Goal: Download file/media

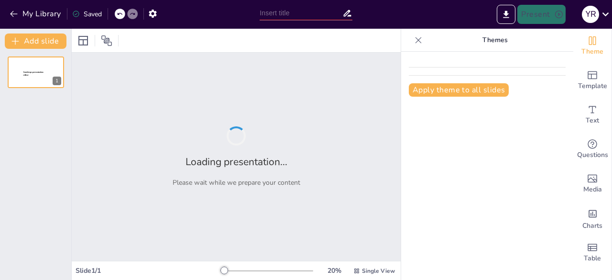
type input "Have we traveled to [GEOGRAPHIC_DATA]?"
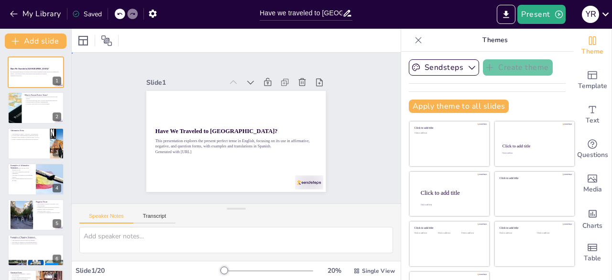
click at [366, 125] on div "Slide 1 Have We Traveled to [GEOGRAPHIC_DATA]? This presentation explores the p…" at bounding box center [235, 127] width 359 height 245
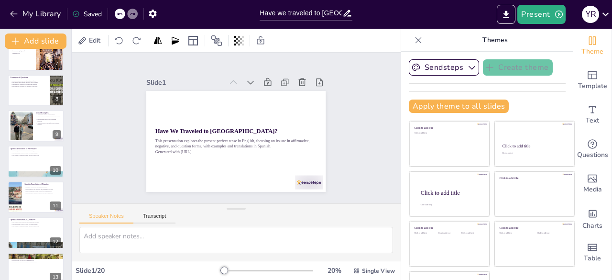
scroll to position [491, 0]
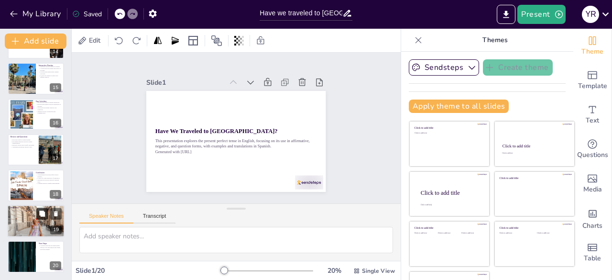
click at [43, 218] on button at bounding box center [41, 212] width 11 height 11
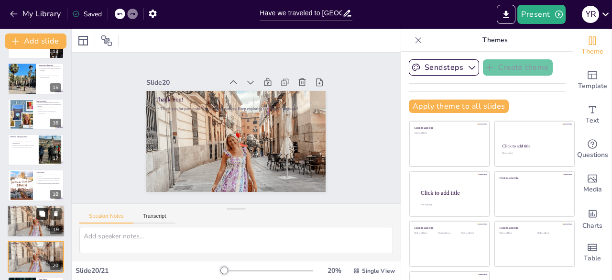
scroll to position [527, 0]
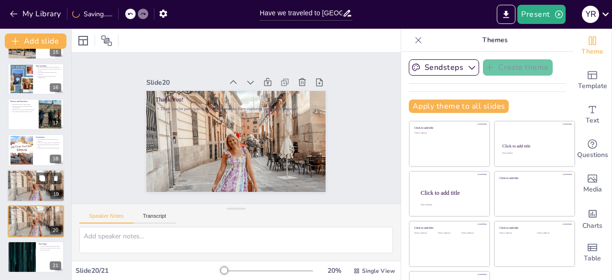
click at [37, 184] on div at bounding box center [35, 185] width 57 height 74
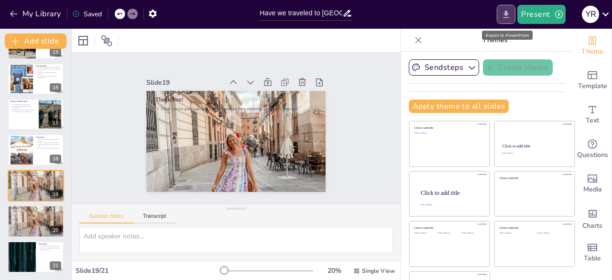
click at [508, 13] on icon "Export to PowerPoint" at bounding box center [506, 14] width 6 height 7
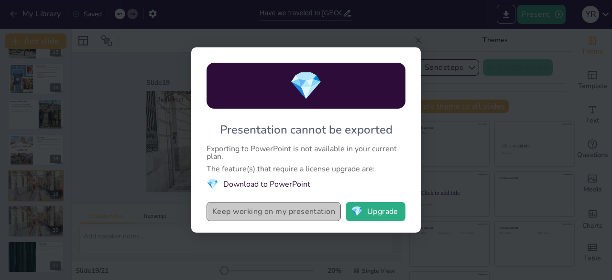
click at [304, 211] on button "Keep working on my presentation" at bounding box center [273, 211] width 134 height 19
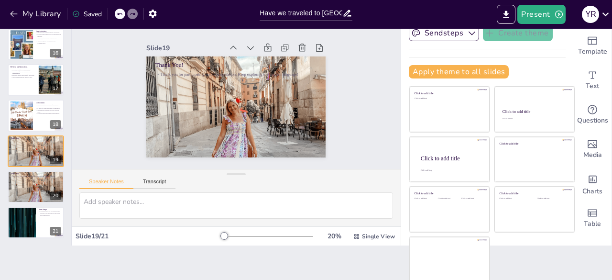
scroll to position [0, 0]
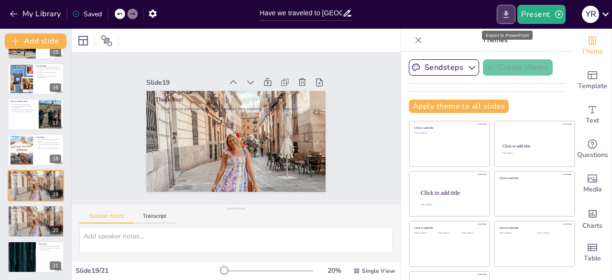
click at [503, 14] on icon "Export to PowerPoint" at bounding box center [506, 15] width 10 height 10
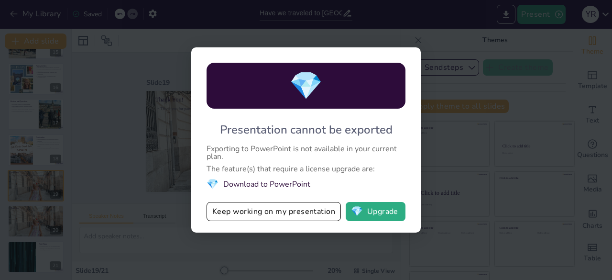
click at [267, 179] on li "💎 Download to PowerPoint" at bounding box center [305, 183] width 199 height 13
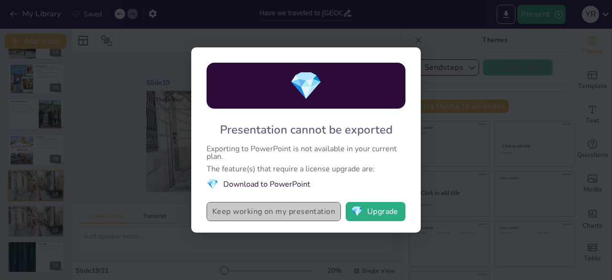
click at [308, 206] on button "Keep working on my presentation" at bounding box center [273, 211] width 134 height 19
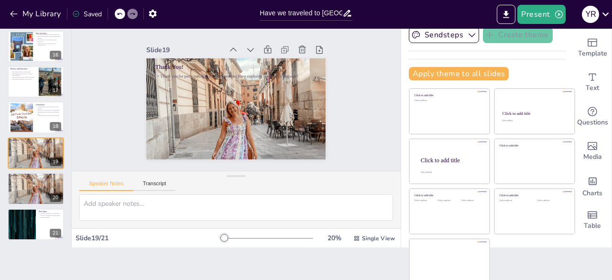
scroll to position [34, 0]
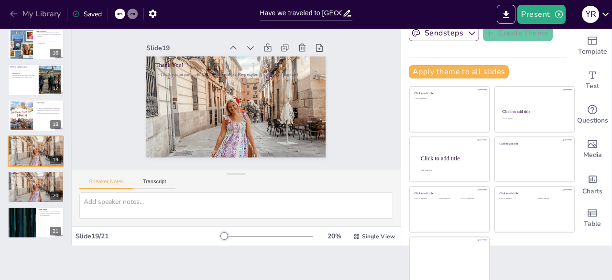
click at [16, 14] on icon "button" at bounding box center [14, 14] width 10 height 10
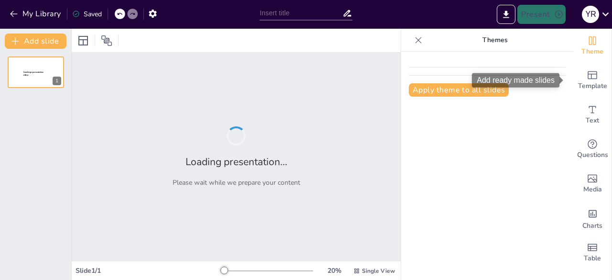
type input "Have we traveled to [GEOGRAPHIC_DATA]?"
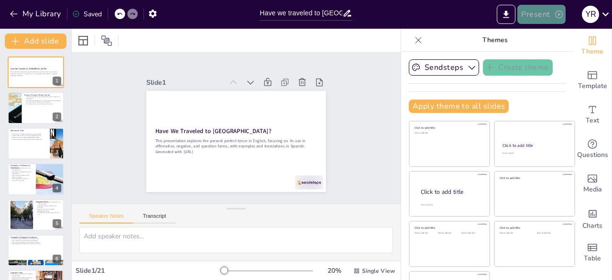
click at [558, 14] on icon "button" at bounding box center [559, 15] width 8 height 8
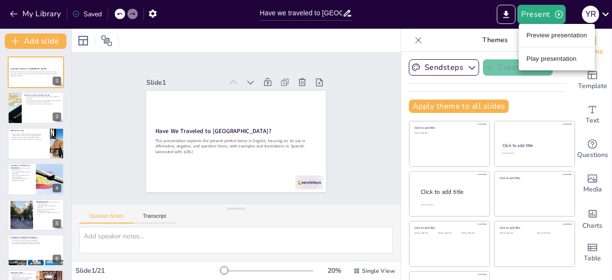
drag, startPoint x: 608, startPoint y: 85, endPoint x: 611, endPoint y: 147, distance: 61.7
click at [611, 147] on div at bounding box center [306, 140] width 612 height 280
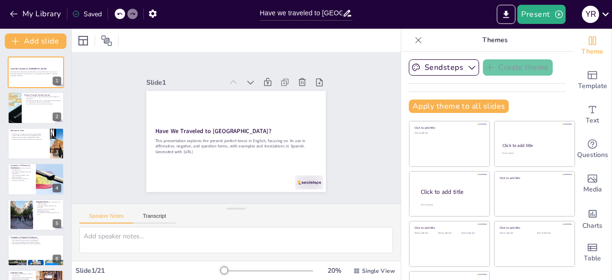
click at [413, 38] on icon at bounding box center [418, 40] width 10 height 10
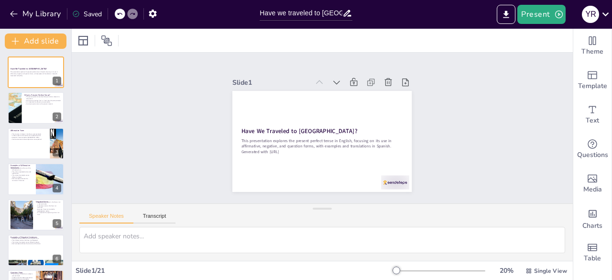
click at [97, 13] on div "Saved" at bounding box center [87, 14] width 30 height 9
click at [430, 136] on div "Slide 1 Have We Traveled to [GEOGRAPHIC_DATA]? This presentation explores the p…" at bounding box center [321, 128] width 233 height 128
drag, startPoint x: 611, startPoint y: 135, endPoint x: 611, endPoint y: 228, distance: 93.7
click at [611, 228] on div "Theme Template Text Questions Media Charts Table" at bounding box center [592, 154] width 39 height 251
click at [117, 138] on div "Slide 1 Have We Traveled to [GEOGRAPHIC_DATA]? This presentation explores the p…" at bounding box center [322, 128] width 501 height 151
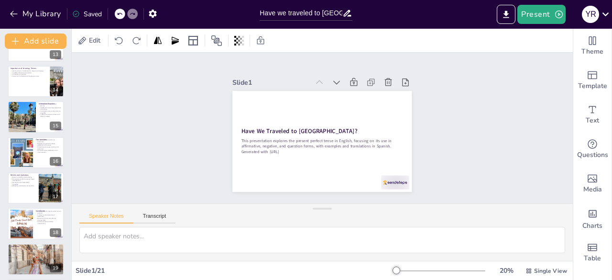
scroll to position [527, 0]
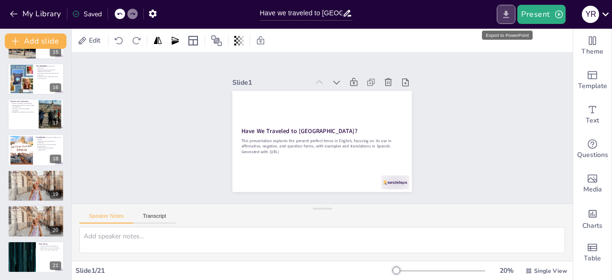
click at [504, 14] on icon "Export to PowerPoint" at bounding box center [506, 15] width 10 height 10
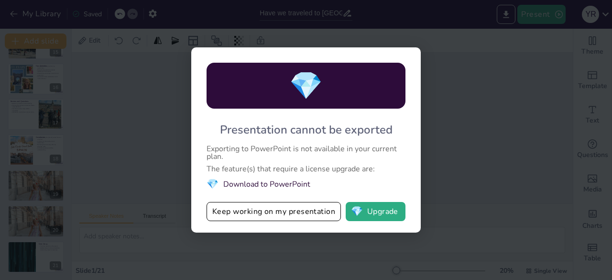
click at [282, 183] on li "💎 Download to PowerPoint" at bounding box center [305, 183] width 199 height 13
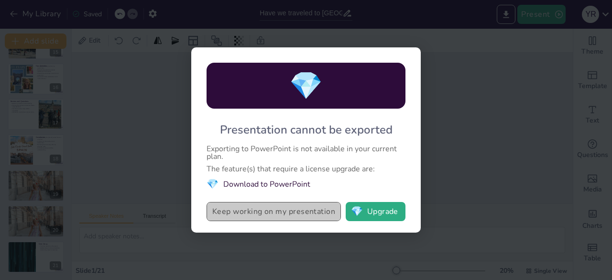
click at [311, 208] on button "Keep working on my presentation" at bounding box center [273, 211] width 134 height 19
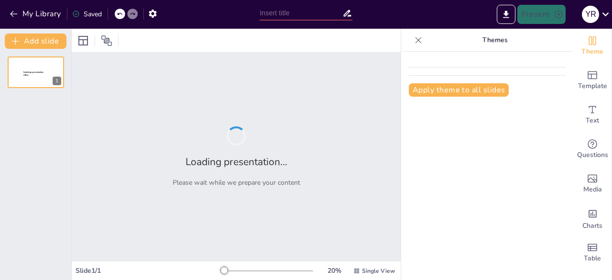
type input "Have we traveled to [GEOGRAPHIC_DATA]?"
